Goal: Information Seeking & Learning: Learn about a topic

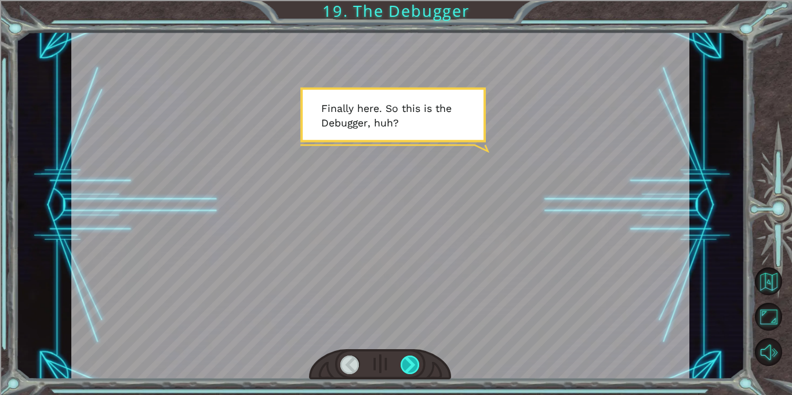
click at [412, 366] on div at bounding box center [410, 364] width 19 height 19
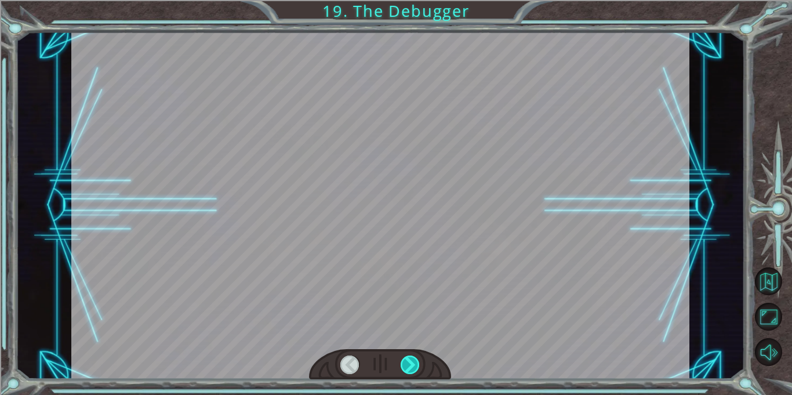
click at [412, 366] on div at bounding box center [410, 364] width 19 height 19
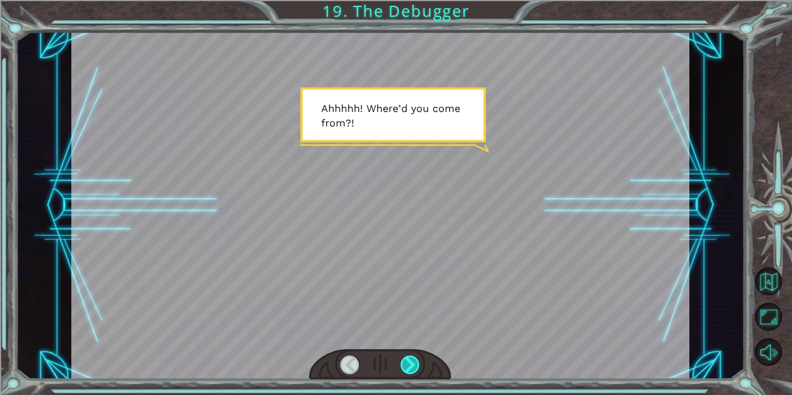
click at [412, 366] on div at bounding box center [410, 364] width 19 height 19
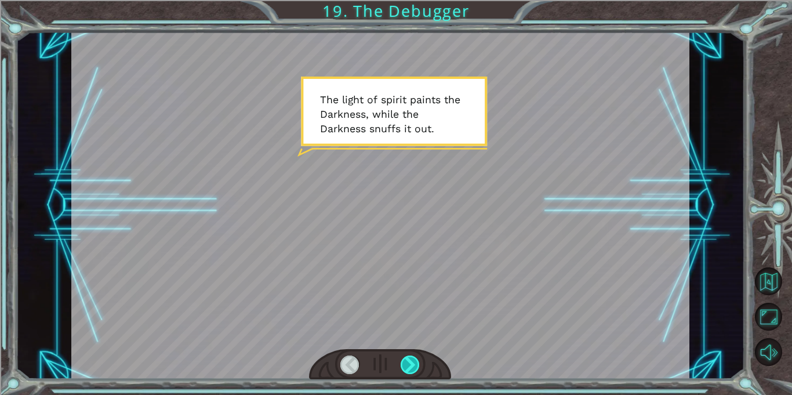
click at [412, 366] on div at bounding box center [410, 364] width 19 height 19
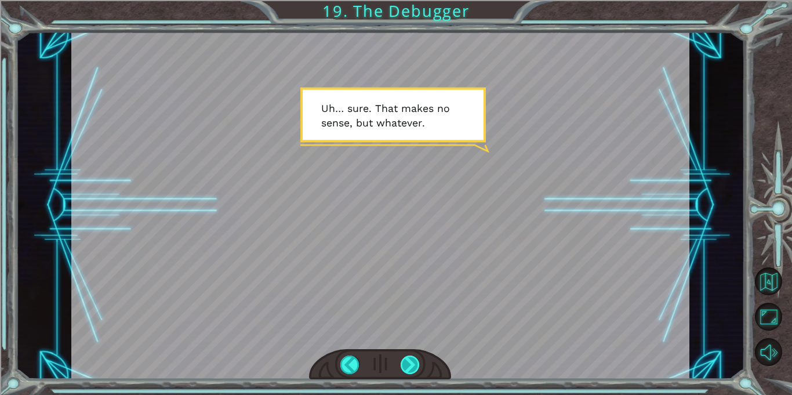
click at [412, 366] on div at bounding box center [410, 364] width 19 height 19
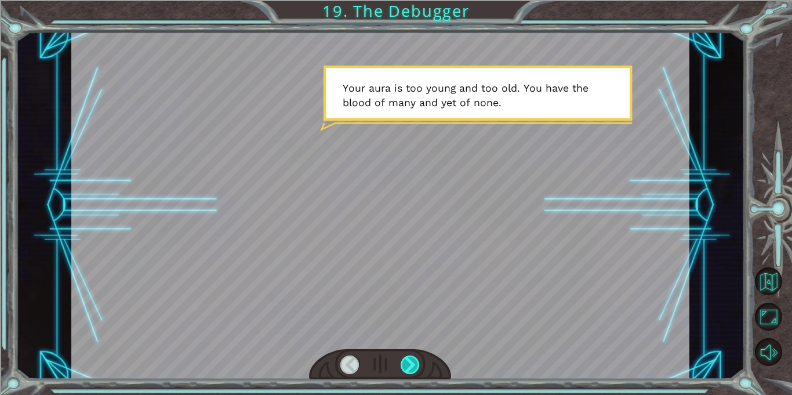
click at [412, 366] on div at bounding box center [410, 364] width 19 height 19
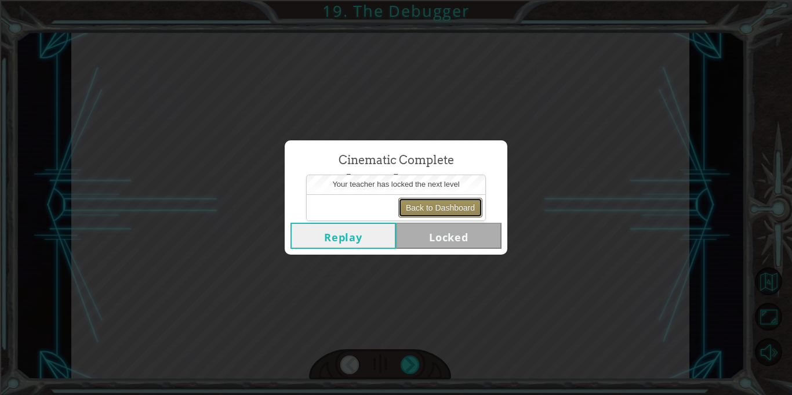
click at [427, 203] on button "Back to Dashboard" at bounding box center [440, 208] width 84 height 20
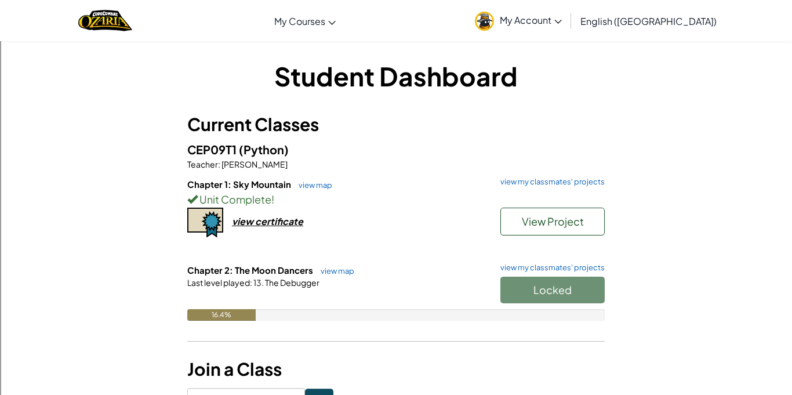
click at [575, 289] on div "Locked" at bounding box center [547, 293] width 116 height 32
click at [585, 286] on div "Locked" at bounding box center [547, 293] width 116 height 32
click at [583, 290] on div "Locked" at bounding box center [547, 293] width 116 height 32
